Goal: Find specific page/section: Find specific page/section

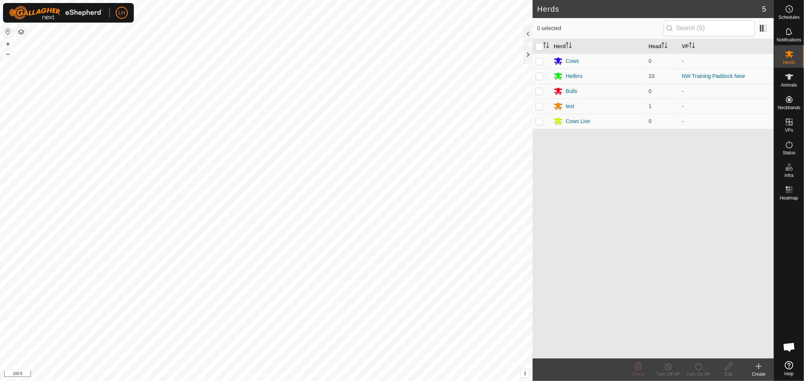
scroll to position [5678, 0]
click at [528, 53] on div at bounding box center [527, 55] width 9 height 18
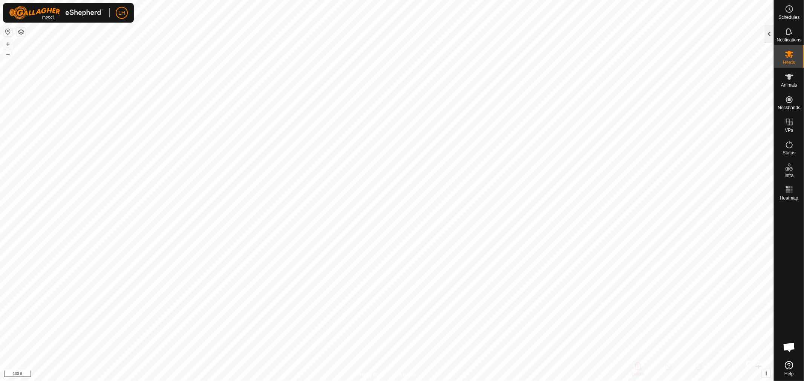
click at [769, 33] on div at bounding box center [769, 34] width 9 height 18
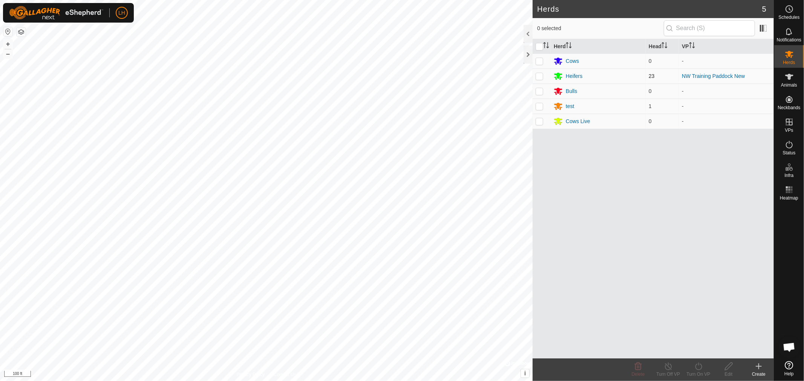
click at [539, 77] on p-checkbox at bounding box center [539, 76] width 8 height 6
checkbox input "false"
click at [788, 123] on icon at bounding box center [789, 122] width 9 height 9
click at [735, 119] on link "In Rotation" at bounding box center [741, 121] width 64 height 15
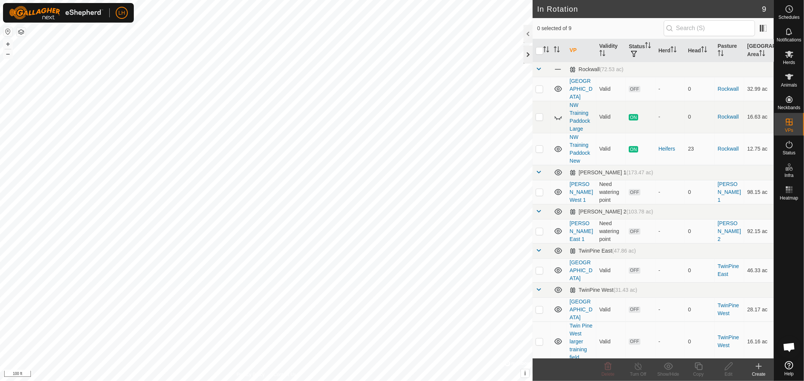
click at [529, 55] on div at bounding box center [527, 55] width 9 height 18
